Goal: Transaction & Acquisition: Download file/media

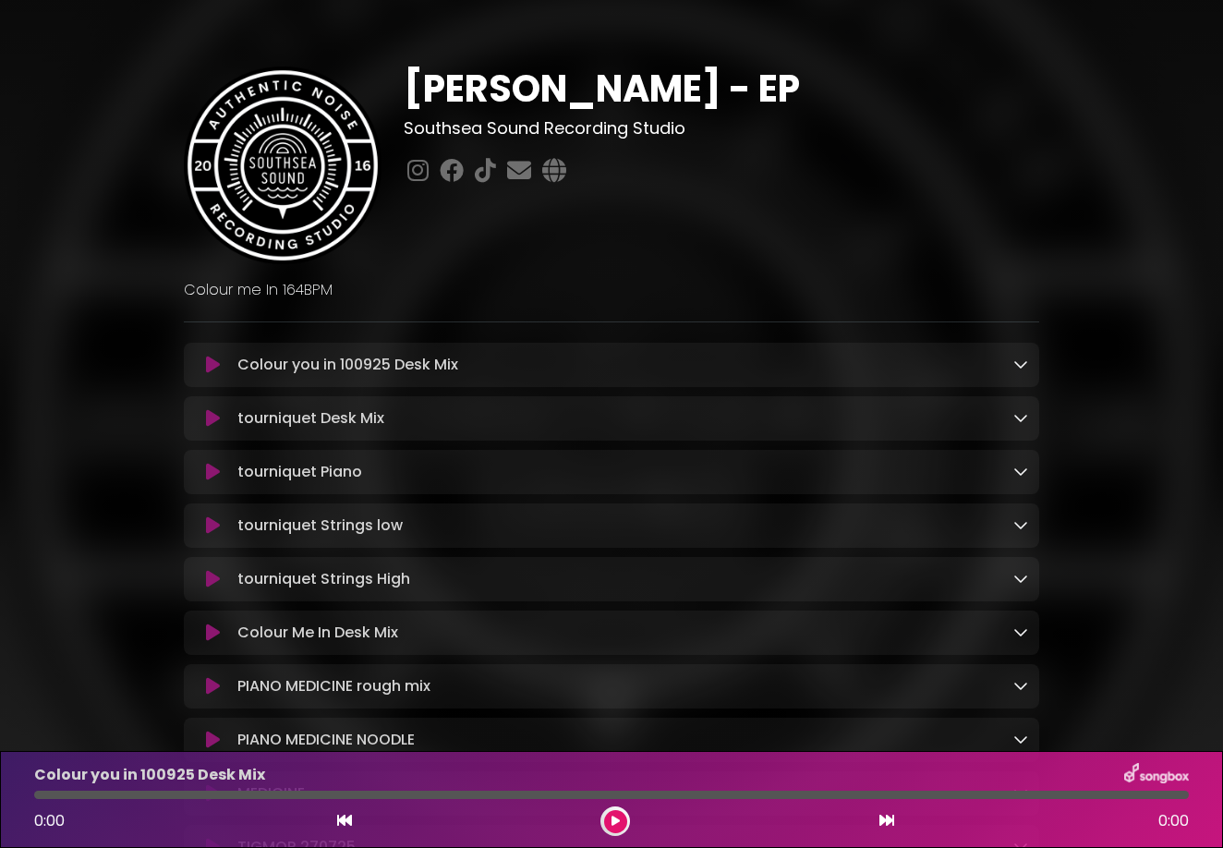
click at [906, 368] on div "Colour you in 100925 Desk Mix Loading Track..." at bounding box center [629, 365] width 798 height 22
click at [1016, 365] on icon at bounding box center [1020, 363] width 15 height 15
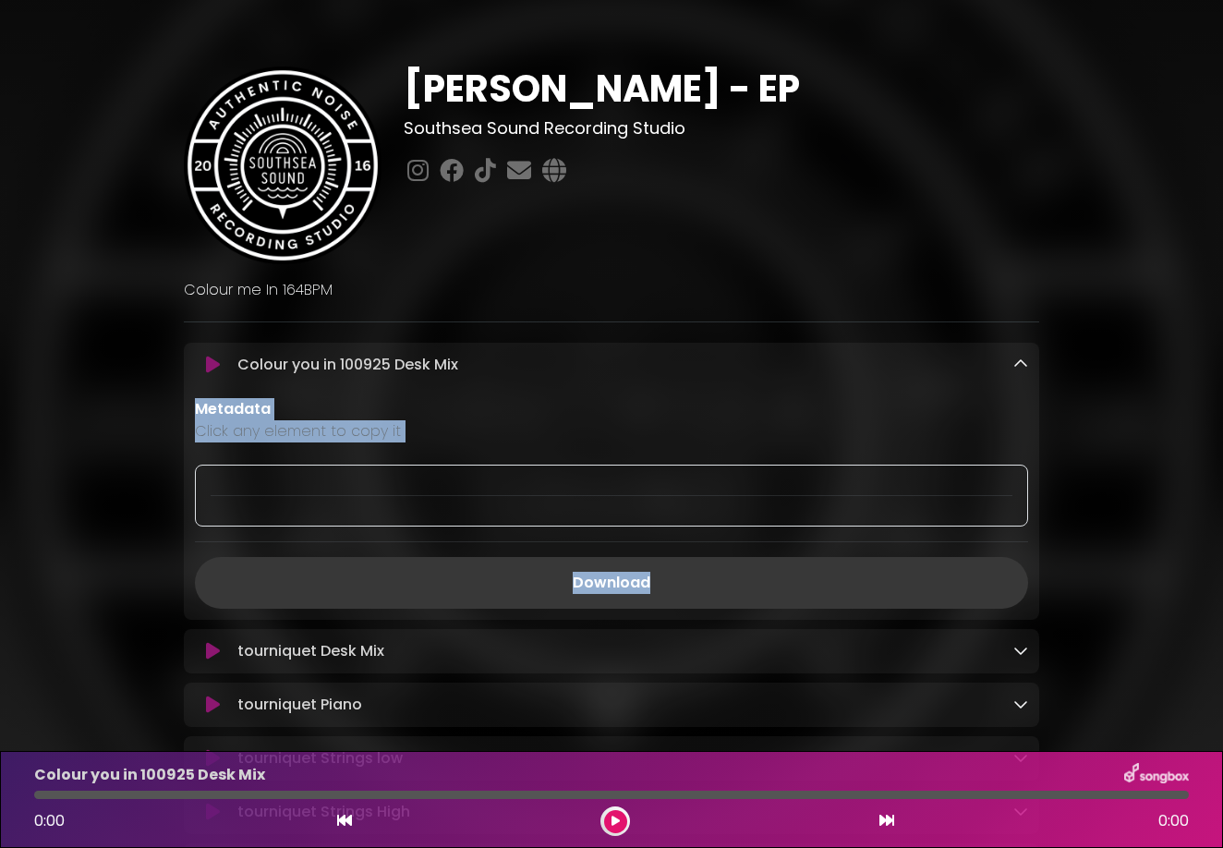
click at [647, 575] on link "Download" at bounding box center [611, 583] width 833 height 52
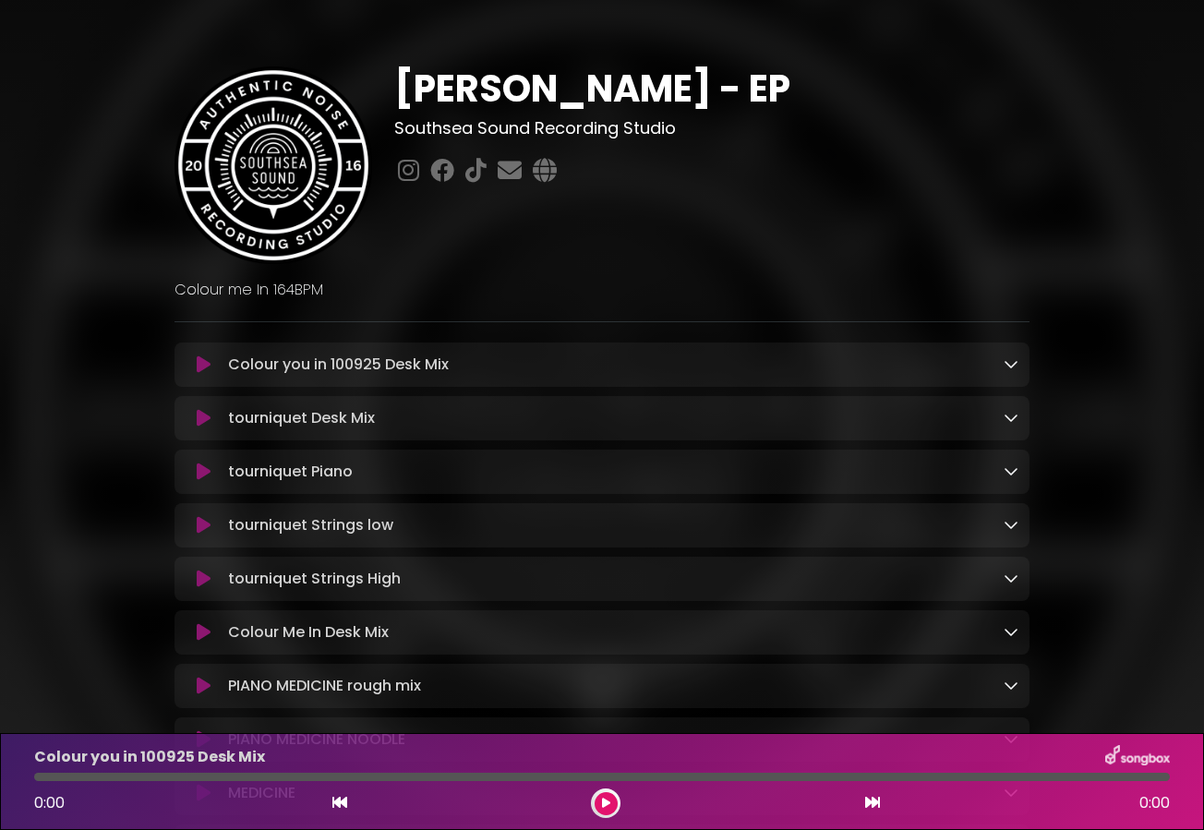
click at [1009, 366] on icon at bounding box center [1011, 363] width 15 height 15
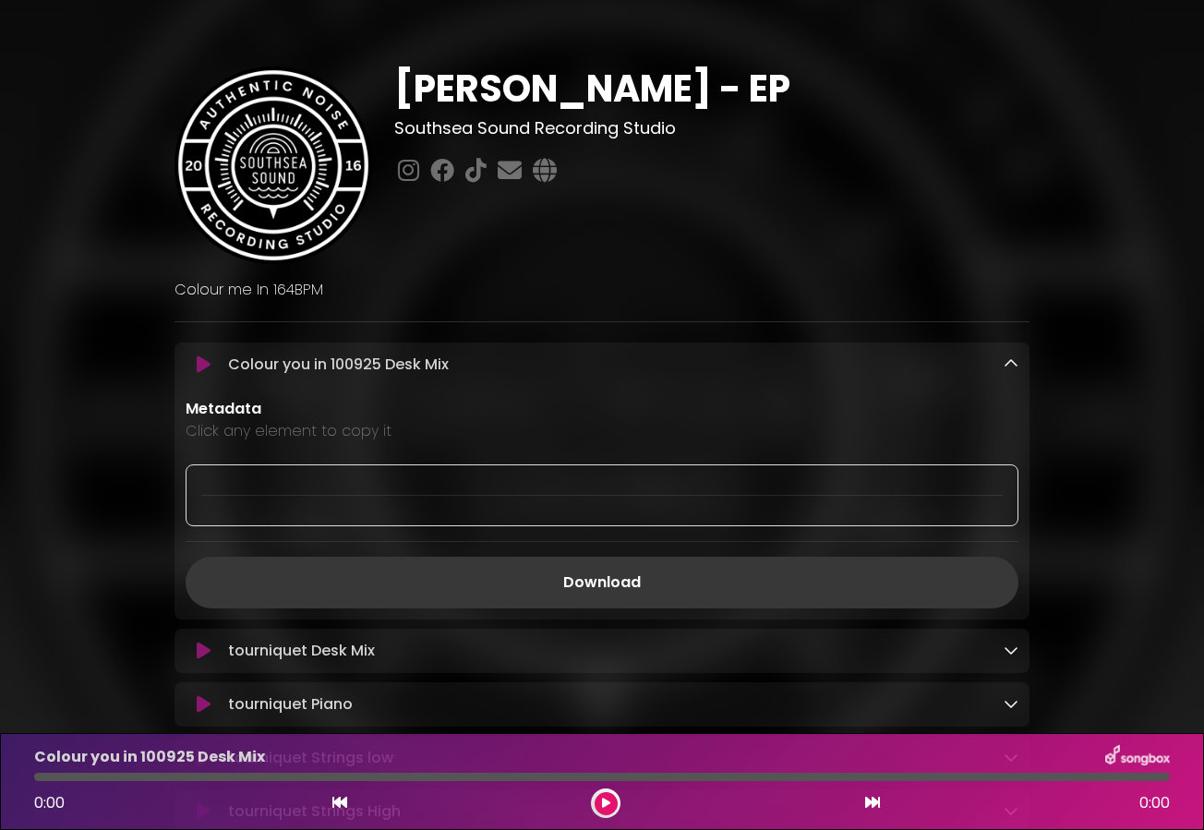
click at [669, 582] on link "Download" at bounding box center [602, 583] width 833 height 52
click at [616, 662] on div "tourniquet Desk Mix Loading Track..." at bounding box center [620, 651] width 798 height 22
click at [1008, 657] on icon at bounding box center [1011, 650] width 15 height 15
click at [475, 672] on div "tourniquet Desk Mix Loading Track..." at bounding box center [602, 767] width 855 height 277
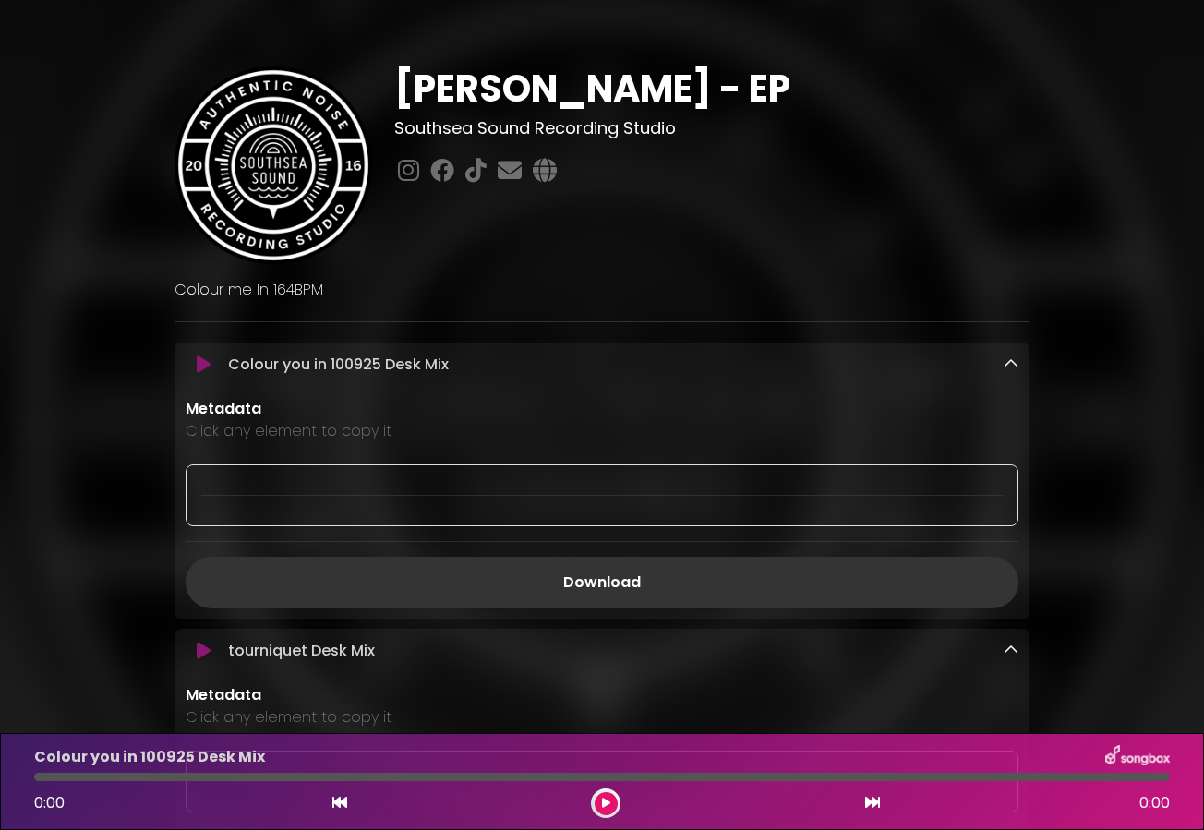
click at [475, 672] on div "tourniquet Desk Mix Loading Track..." at bounding box center [602, 767] width 855 height 277
